Goal: Task Accomplishment & Management: Complete application form

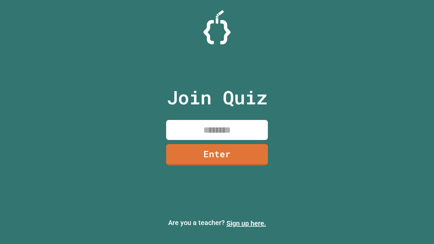
click at [246, 223] on link "Sign up here." at bounding box center [246, 223] width 40 height 8
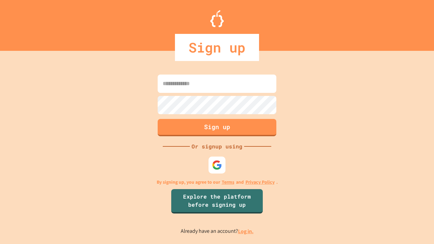
click at [246, 231] on link "Log in." at bounding box center [246, 231] width 16 height 7
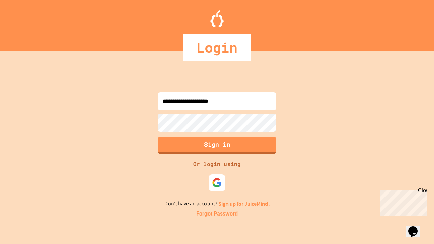
type input "**********"
